Goal: Navigation & Orientation: Find specific page/section

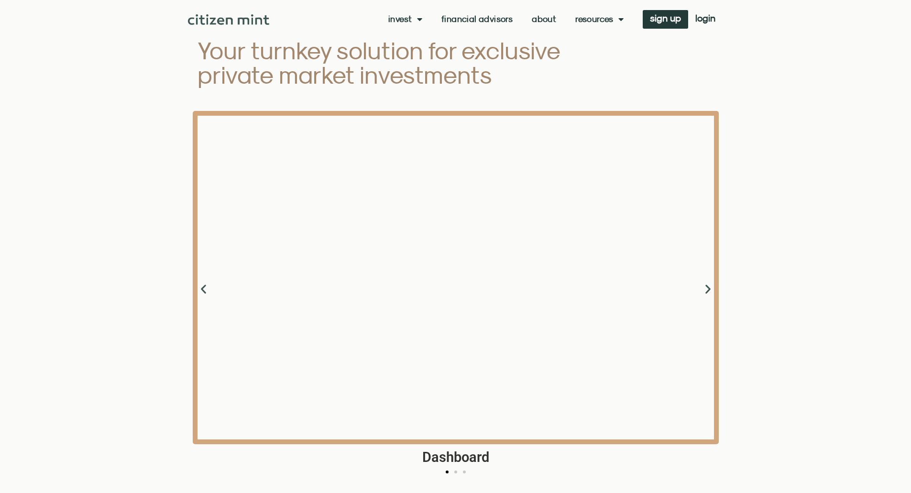
scroll to position [1077, 0]
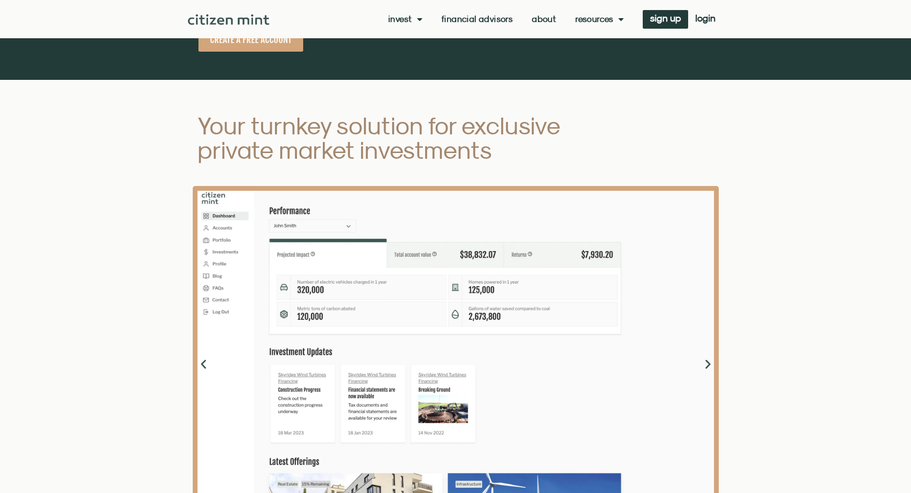
click at [485, 13] on div "Invest investments how it works Financial Advisors About Resources insights all…" at bounding box center [495, 19] width 453 height 19
click at [486, 16] on link "Financial Advisors" at bounding box center [476, 19] width 71 height 10
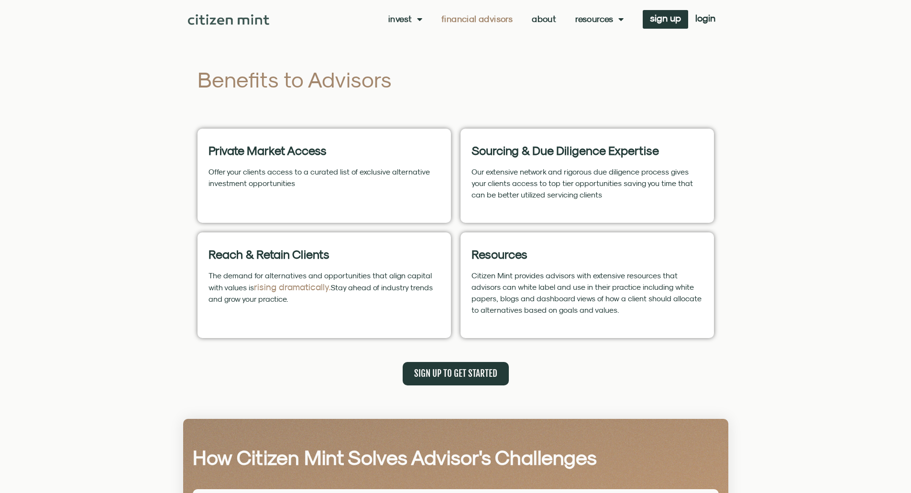
scroll to position [302, 0]
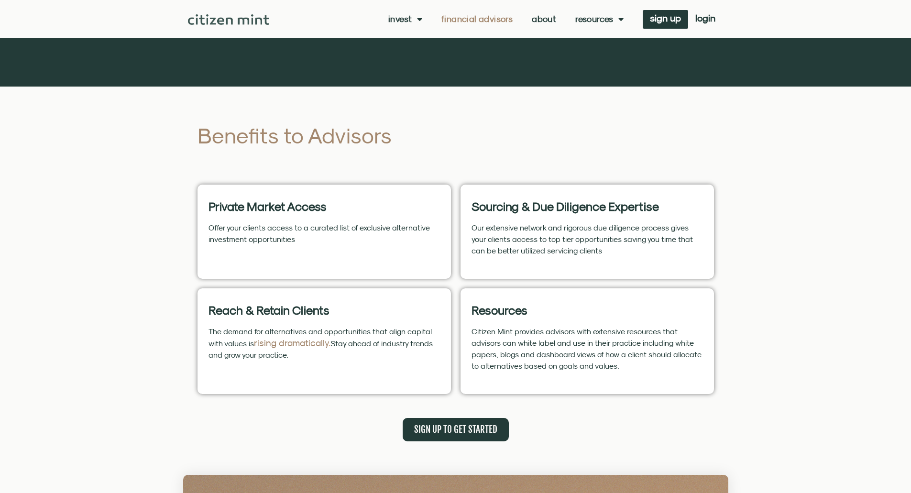
click at [408, 18] on link "Invest" at bounding box center [405, 19] width 34 height 10
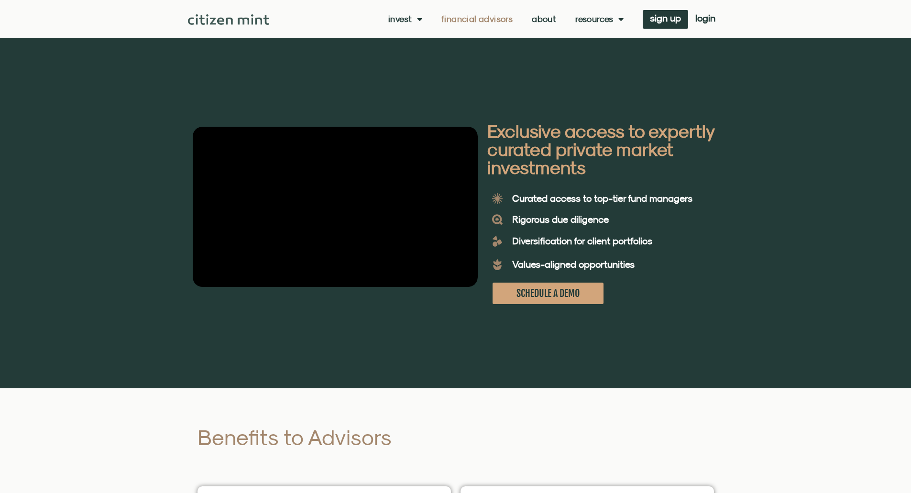
click at [409, 17] on link "Invest" at bounding box center [405, 19] width 34 height 10
click at [536, 24] on div "Invest investments how it works Financial Advisors About Resources insights all…" at bounding box center [495, 19] width 453 height 19
click at [538, 20] on link "About" at bounding box center [544, 19] width 24 height 10
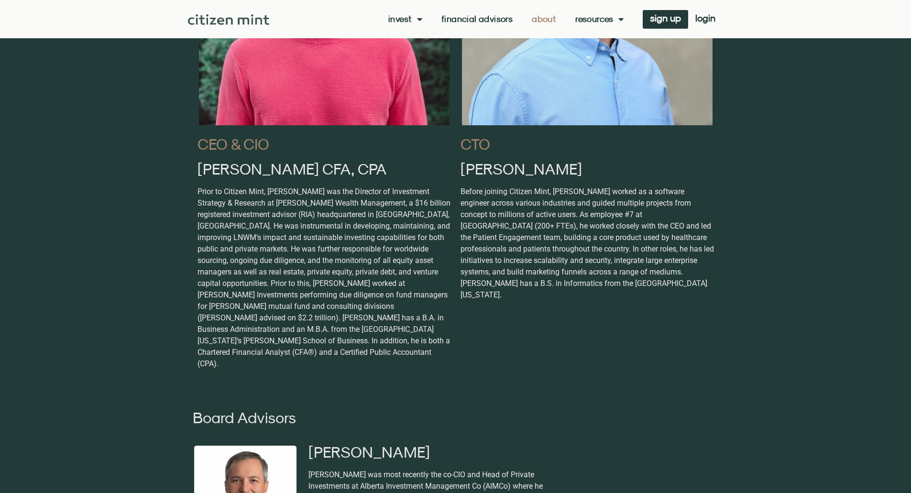
scroll to position [797, 0]
